Goal: Find specific page/section: Find specific page/section

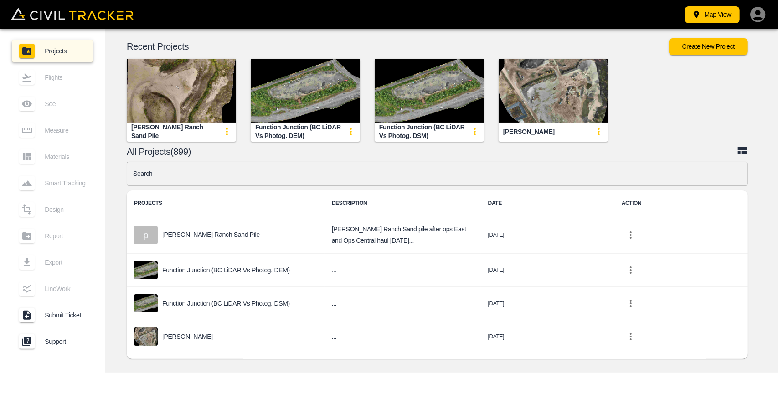
click at [188, 92] on img "button" at bounding box center [181, 91] width 109 height 64
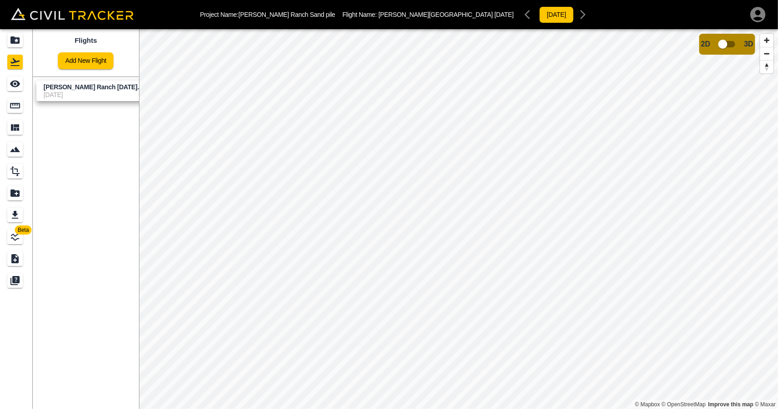
drag, startPoint x: 14, startPoint y: 108, endPoint x: 35, endPoint y: 112, distance: 21.8
click at [14, 108] on icon "Measure" at bounding box center [15, 105] width 10 height 5
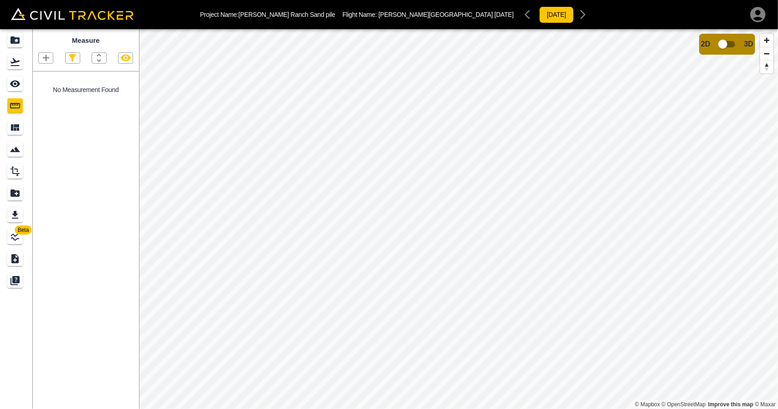
click at [12, 41] on icon "Projects" at bounding box center [14, 39] width 9 height 7
